Goal: Information Seeking & Learning: Learn about a topic

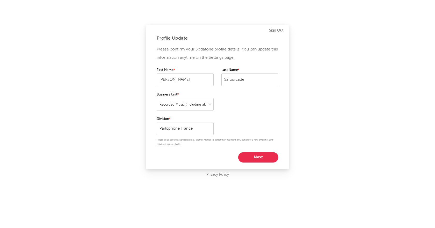
select select "recorded_music"
click at [259, 155] on button "Next" at bounding box center [258, 157] width 40 height 10
select select "other"
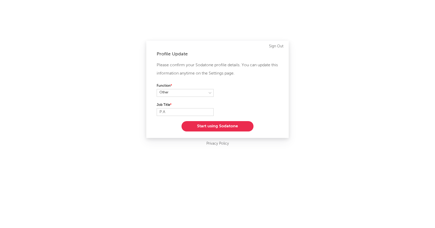
click at [228, 126] on button "Start using Sodatone" at bounding box center [217, 126] width 72 height 10
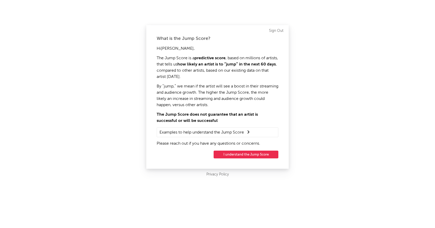
click at [249, 154] on button "I understand the Jump Score" at bounding box center [246, 155] width 65 height 8
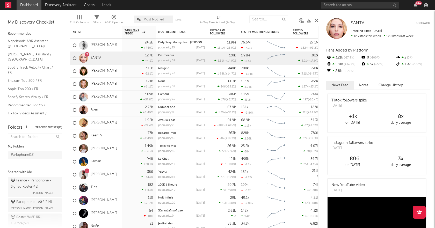
click at [96, 58] on link "SANTA" at bounding box center [96, 58] width 11 height 4
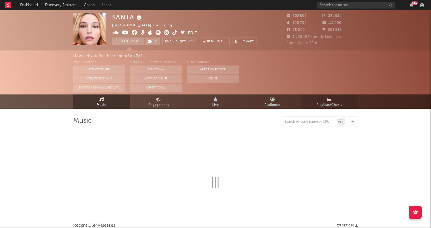
click at [325, 101] on link "Playlists/Charts" at bounding box center [329, 101] width 57 height 14
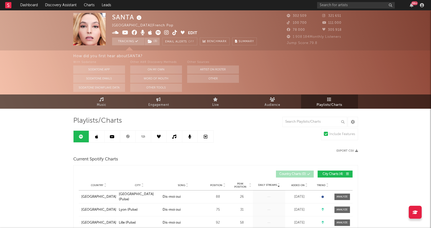
click at [129, 135] on icon at bounding box center [128, 137] width 4 height 4
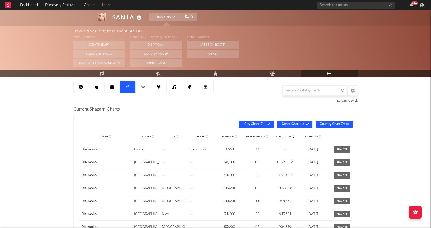
scroll to position [52, 0]
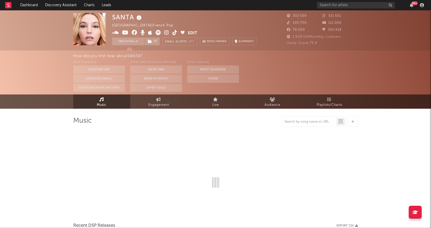
select select "6m"
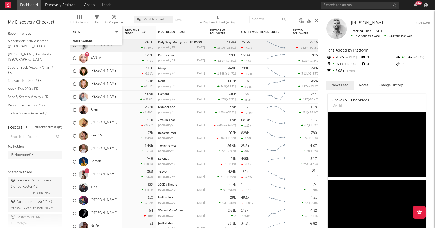
click at [116, 32] on icon "button" at bounding box center [116, 32] width 3 height 3
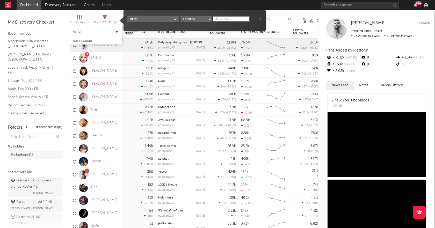
click at [116, 32] on icon "button" at bounding box center [116, 32] width 3 height 3
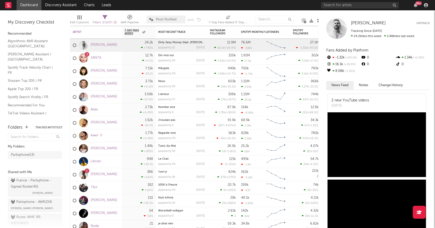
click at [49, 16] on div "My Discovery Checklist Recommended Algorithmic A&R Assistant ([GEOGRAPHIC_DATA]…" at bounding box center [35, 64] width 70 height 109
click at [342, 4] on input "text" at bounding box center [360, 5] width 78 height 6
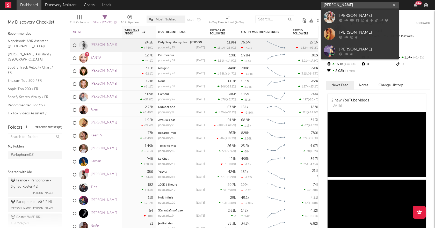
type input "[PERSON_NAME]"
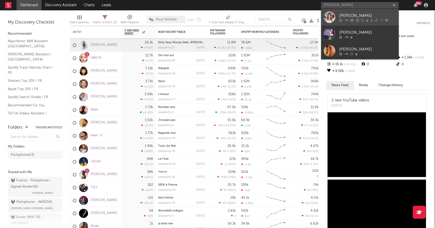
click at [369, 16] on div "[PERSON_NAME]" at bounding box center [367, 15] width 57 height 6
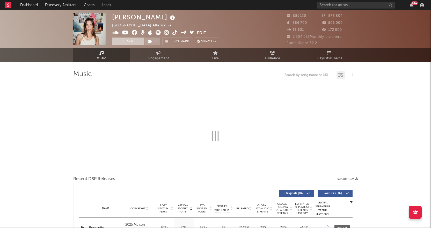
click at [128, 40] on button "Track" at bounding box center [128, 42] width 32 height 8
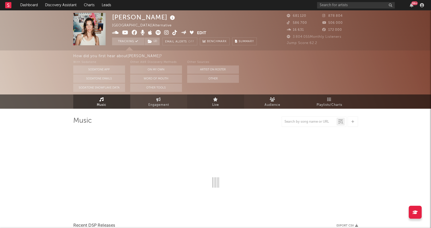
select select "6m"
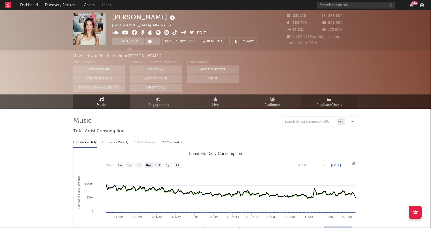
select select "6m"
click at [324, 100] on link "Playlists/Charts" at bounding box center [329, 101] width 57 height 14
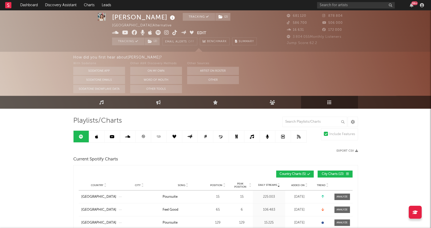
scroll to position [52, 0]
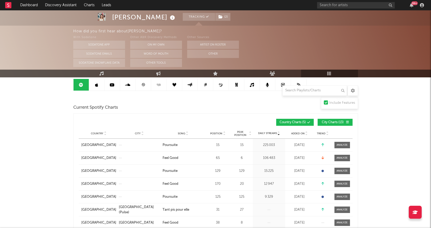
click at [144, 85] on icon at bounding box center [143, 85] width 4 height 4
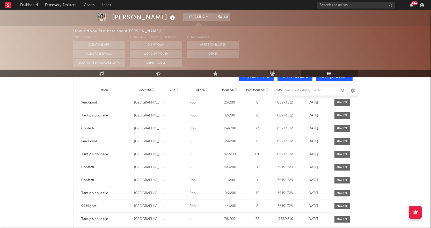
scroll to position [104, 0]
